Goal: Register for event/course

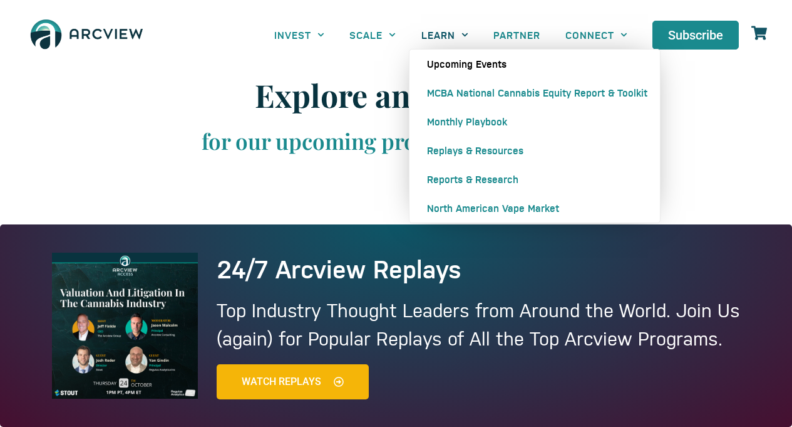
click at [462, 34] on icon "Menu" at bounding box center [465, 34] width 7 height 7
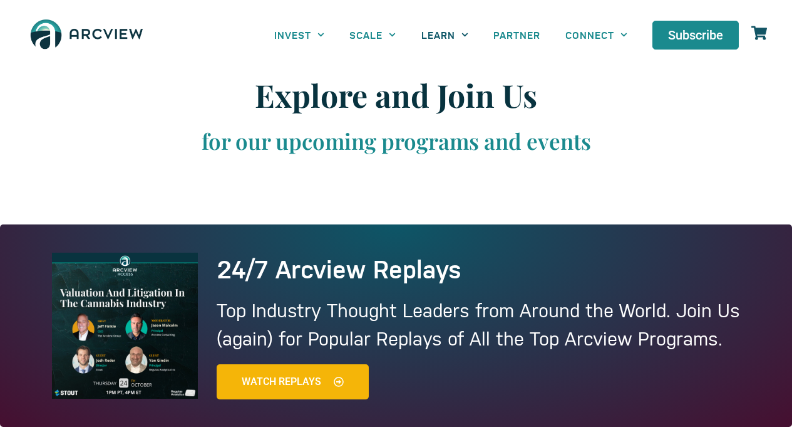
click at [462, 33] on icon "Menu" at bounding box center [465, 34] width 7 height 7
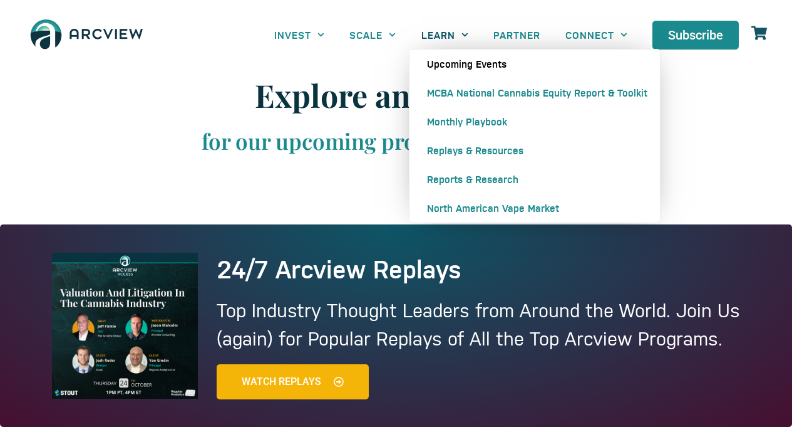
click at [457, 62] on link "Upcoming Events" at bounding box center [535, 63] width 251 height 29
